Goal: Information Seeking & Learning: Learn about a topic

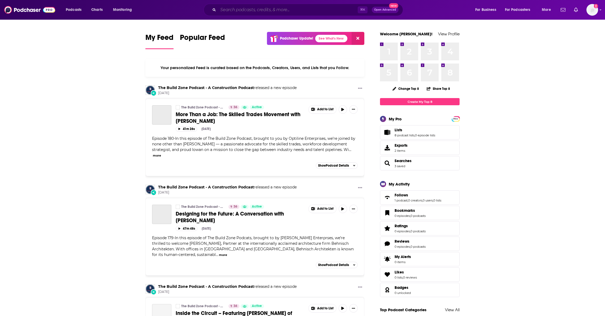
click at [256, 7] on input "Search podcasts, credits, & more..." at bounding box center [288, 10] width 140 height 8
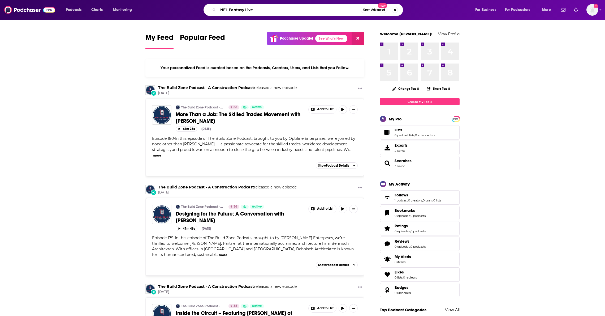
type input "NFL Fantasy Live"
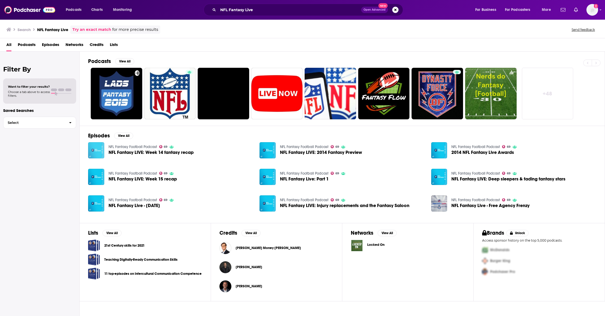
click at [97, 150] on img "NFL Fantasy LIVE: Week 14 fantasy recap" at bounding box center [96, 150] width 16 height 16
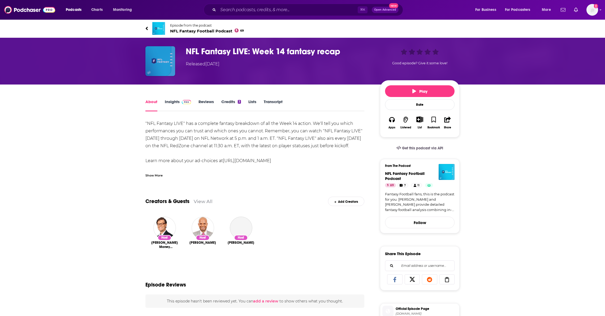
click at [173, 63] on img "NFL Fantasy LIVE: Week 14 fantasy recap" at bounding box center [161, 61] width 30 height 30
click at [174, 102] on link "Insights" at bounding box center [178, 105] width 26 height 12
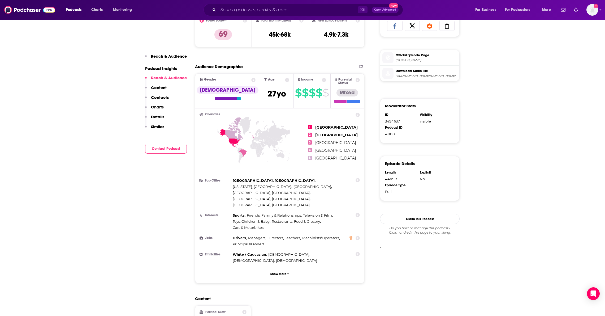
scroll to position [254, 0]
click at [286, 268] on button "Show More" at bounding box center [280, 273] width 160 height 10
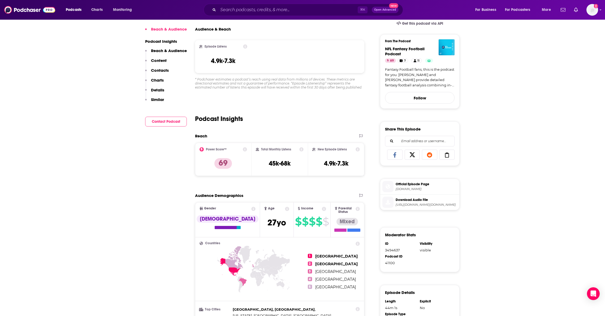
scroll to position [0, 0]
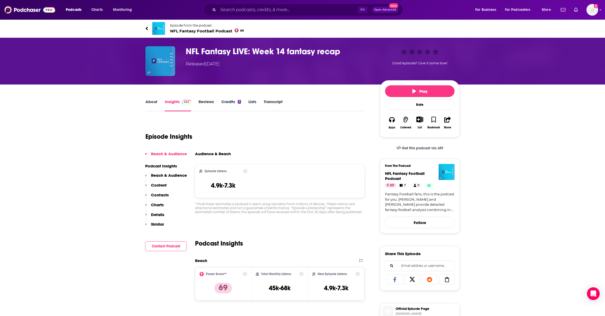
click at [165, 60] on img "NFL Fantasy LIVE: Week 14 fantasy recap" at bounding box center [161, 61] width 30 height 30
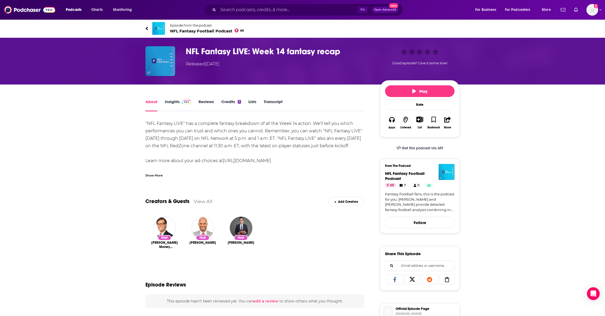
click at [169, 74] on img "NFL Fantasy LIVE: Week 14 fantasy recap" at bounding box center [161, 61] width 30 height 30
click at [174, 104] on link "Insights" at bounding box center [178, 105] width 26 height 12
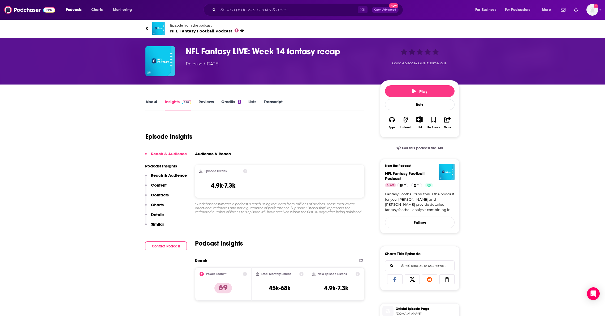
click at [249, 51] on h3 "NFL Fantasy LIVE: Week 14 fantasy recap" at bounding box center [279, 51] width 186 height 10
click at [147, 26] on icon at bounding box center [147, 28] width 3 height 5
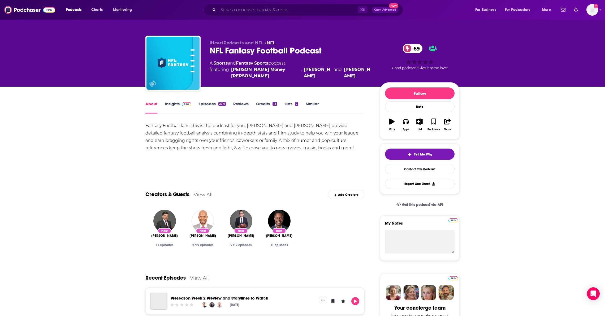
click at [240, 9] on input "Search podcasts, credits, & more..." at bounding box center [288, 10] width 140 height 8
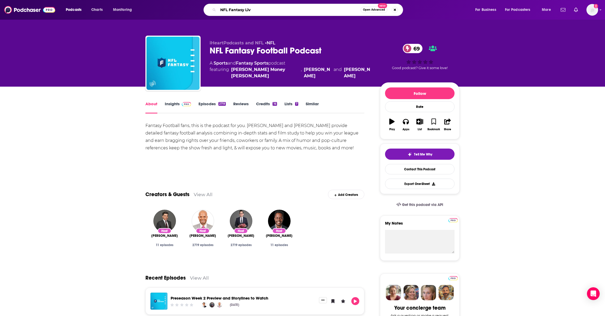
type input "NFL Fantasy Live"
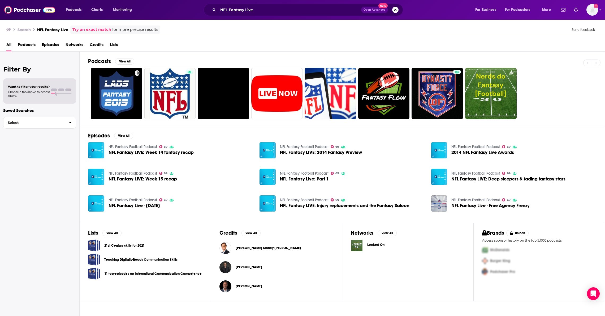
click at [262, 25] on div "Search NFL Fantasy Live Try an exact match for more precise results Send feedba…" at bounding box center [301, 29] width 591 height 8
click at [264, 12] on input "NFL Fantasy Live" at bounding box center [289, 10] width 143 height 8
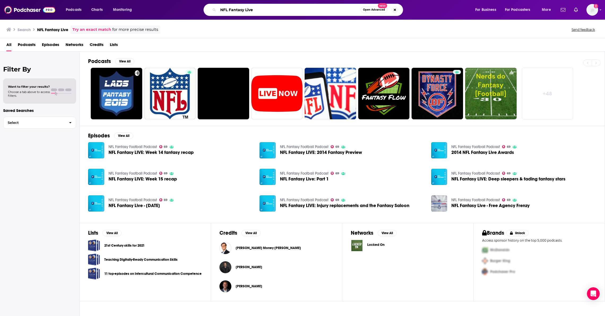
click at [254, 11] on input "NFL Fantasy Live" at bounding box center [289, 10] width 143 height 8
type input "NFL Fantasy Football"
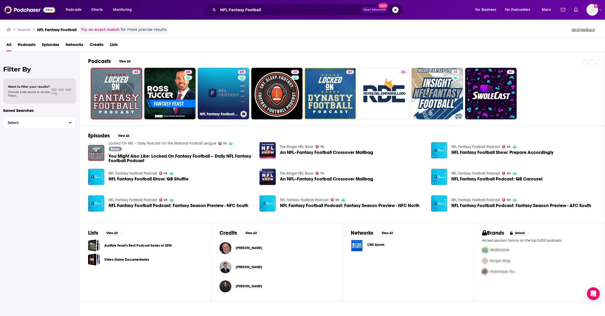
click at [228, 101] on link "69 NFL Fantasy Football Podcast" at bounding box center [224, 94] width 52 height 52
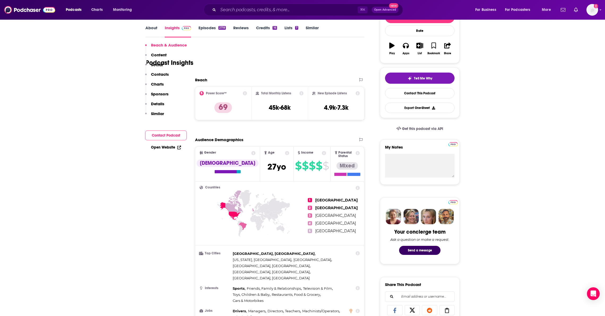
scroll to position [193, 0]
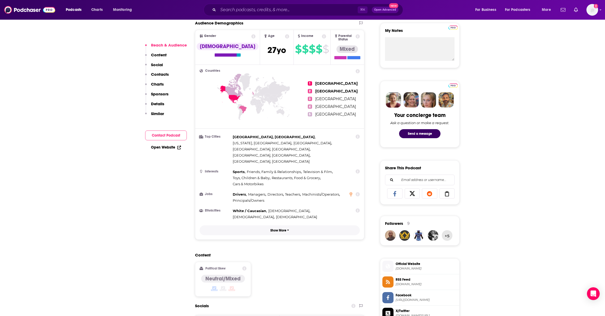
click at [287, 228] on icon "button" at bounding box center [288, 229] width 2 height 3
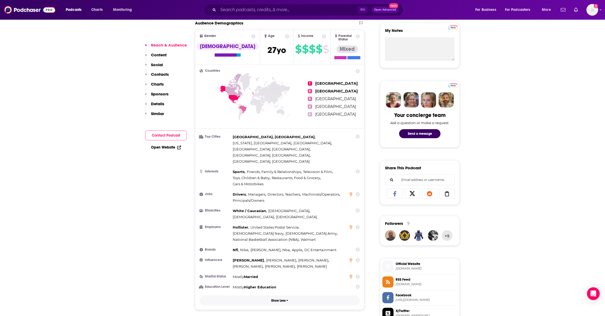
scroll to position [0, 0]
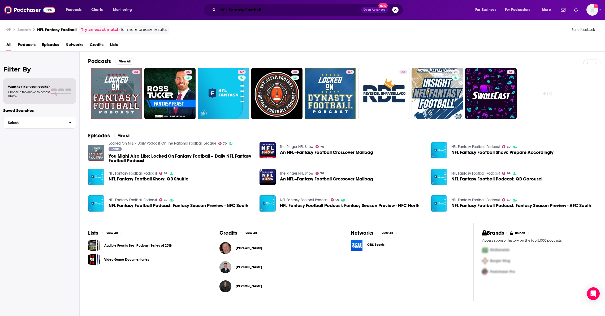
click at [266, 12] on input "NFL Fantasy Football" at bounding box center [289, 10] width 143 height 8
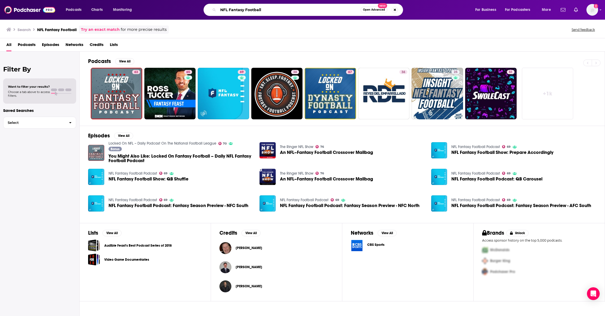
click at [258, 8] on input "NFL Fantasy Football" at bounding box center [289, 10] width 143 height 8
type input "NFL Fantasy Live"
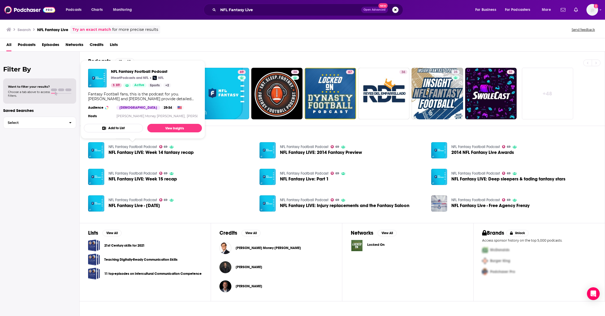
click at [140, 145] on link "NFL Fantasy Football Podcast" at bounding box center [133, 146] width 49 height 5
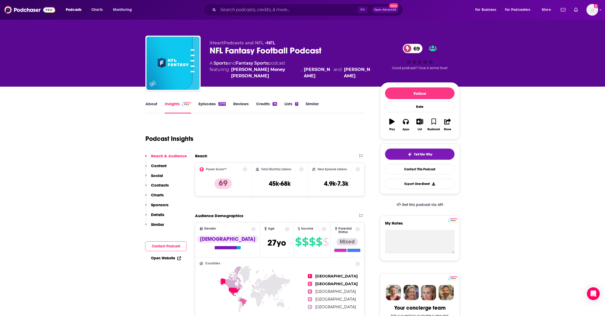
click at [155, 106] on link "About" at bounding box center [152, 107] width 12 height 12
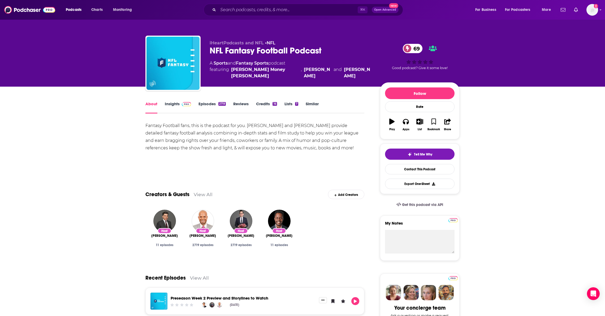
click at [180, 105] on span at bounding box center [185, 103] width 11 height 5
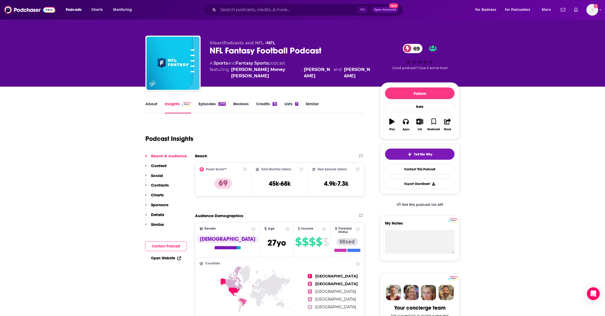
click at [268, 153] on div "Reach" at bounding box center [274, 155] width 159 height 5
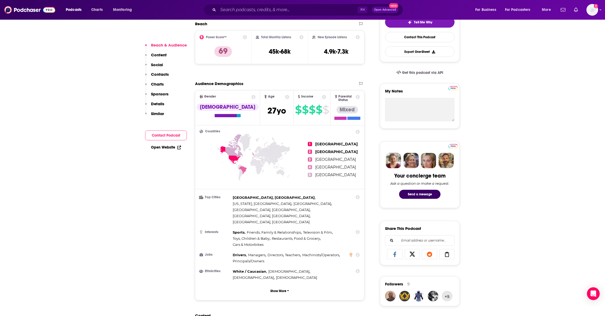
scroll to position [135, 0]
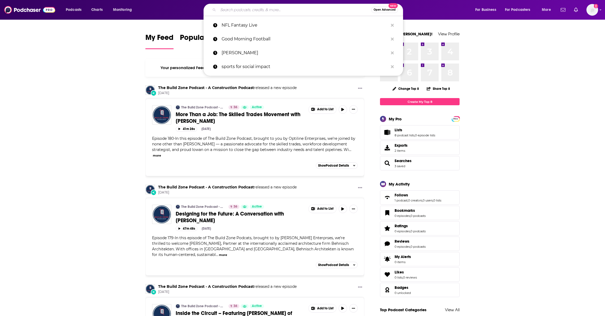
click at [243, 9] on input "Search podcasts, credits, & more..." at bounding box center [294, 10] width 153 height 8
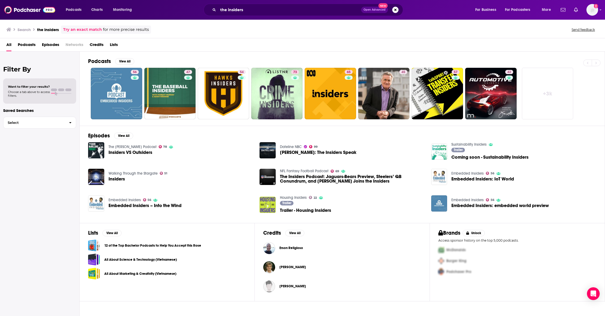
click at [263, 5] on div "the insiders Open Advanced New" at bounding box center [304, 10] width 200 height 12
click at [266, 12] on input "the insiders" at bounding box center [289, 10] width 143 height 8
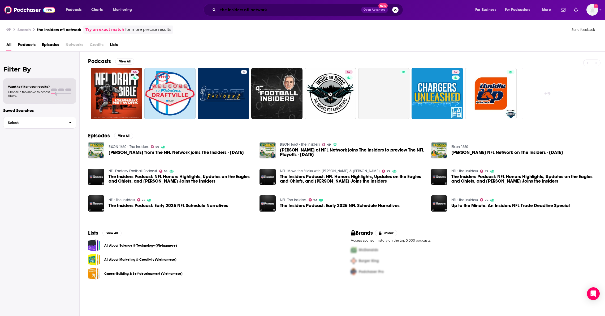
click at [260, 9] on input "the insiders nfl network" at bounding box center [289, 10] width 143 height 8
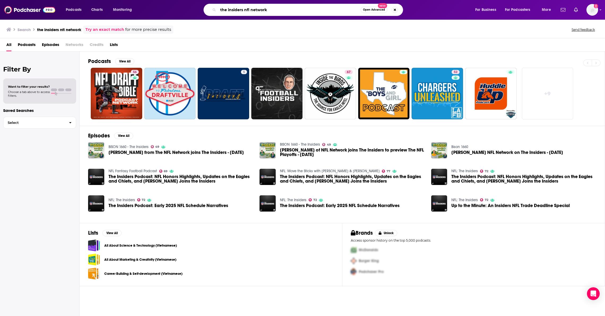
click at [260, 9] on input "the insiders nfl network" at bounding box center [289, 10] width 143 height 8
type input "the insiders nfl"
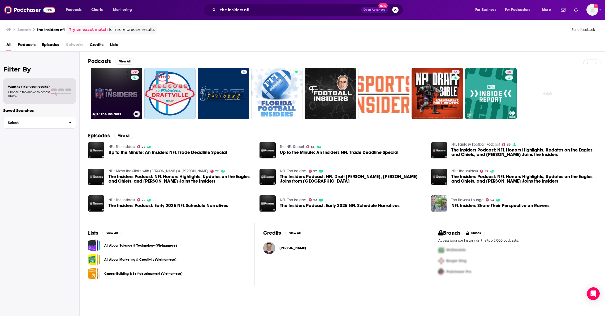
click at [119, 85] on link "72 NFL: The Insiders" at bounding box center [117, 94] width 52 height 52
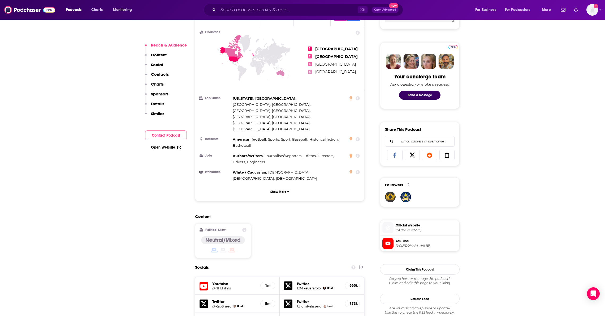
scroll to position [241, 0]
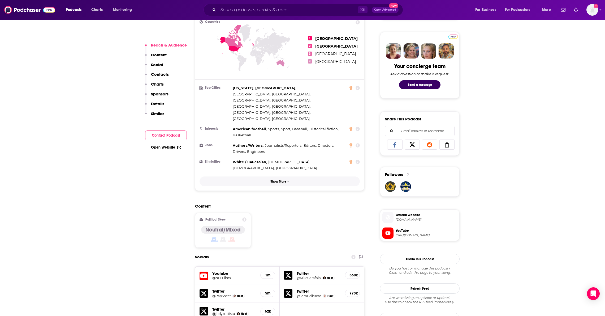
click at [281, 180] on p "Show More" at bounding box center [279, 182] width 16 height 4
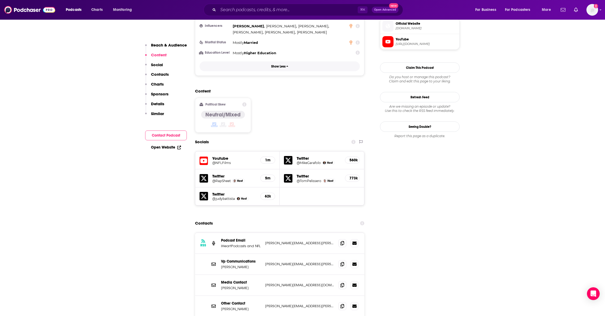
scroll to position [0, 0]
